Goal: Register for event/course

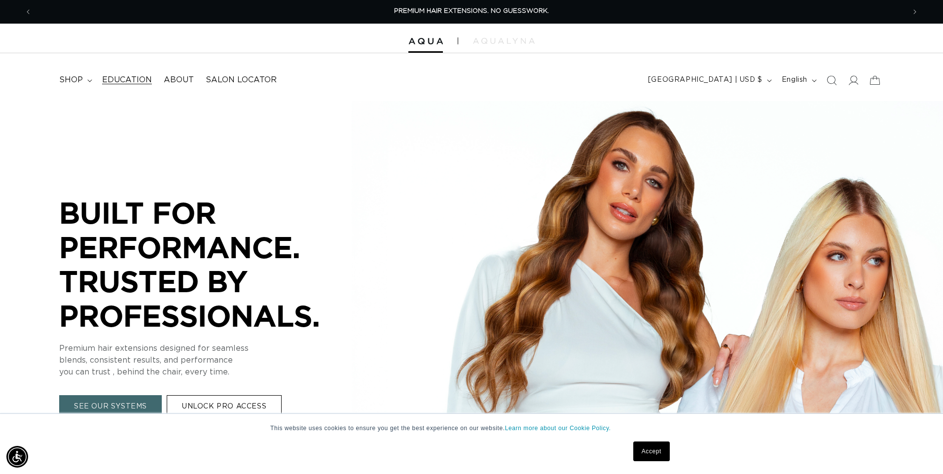
click at [124, 76] on span "Education" at bounding box center [127, 80] width 50 height 10
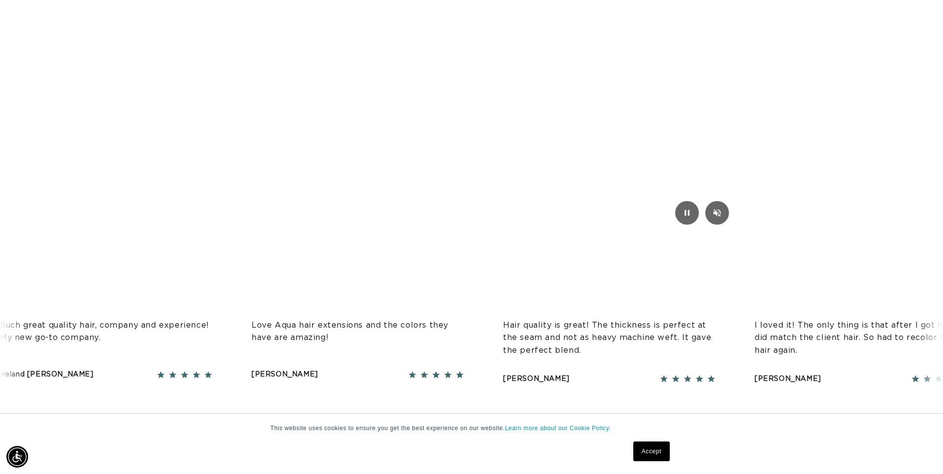
scroll to position [1455, 0]
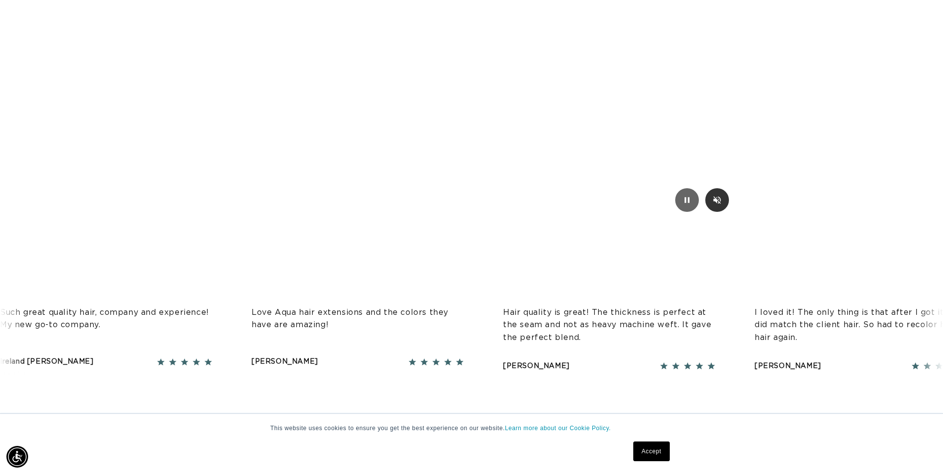
click at [715, 201] on icon "Mute/Unmute video" at bounding box center [717, 199] width 7 height 7
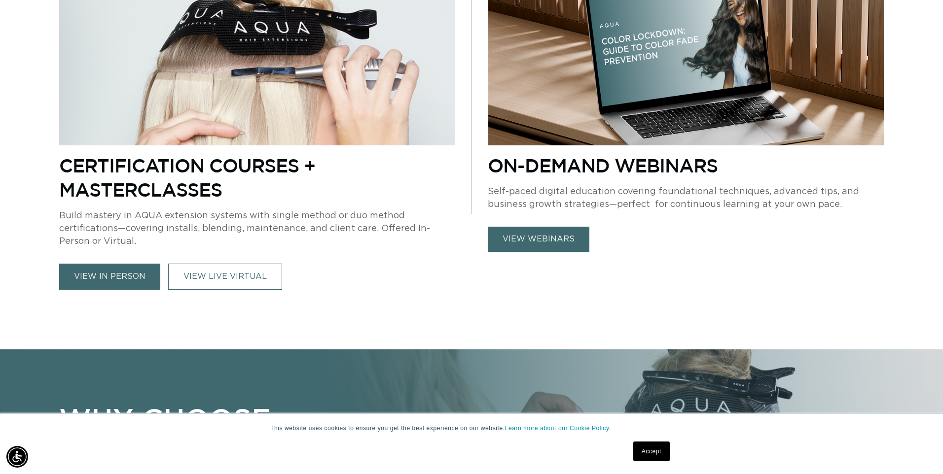
scroll to position [0, 0]
click at [100, 284] on link "view in person" at bounding box center [109, 277] width 101 height 26
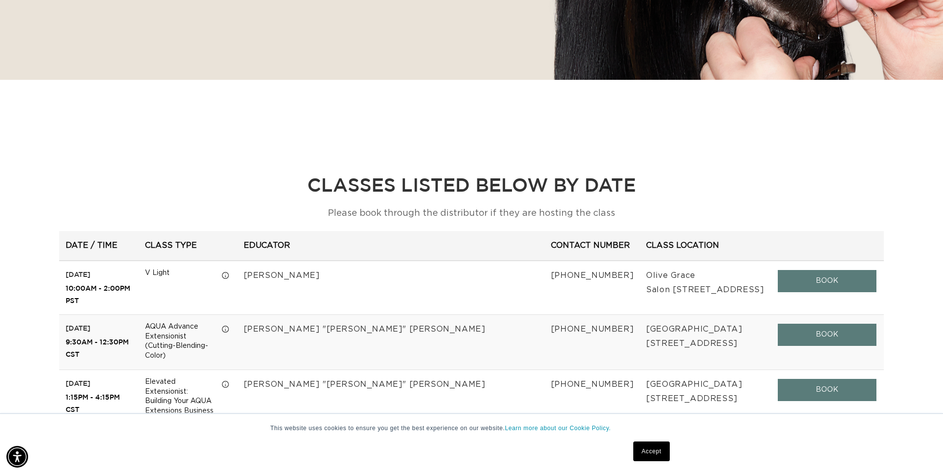
scroll to position [0, 873]
